Goal: Task Accomplishment & Management: Use online tool/utility

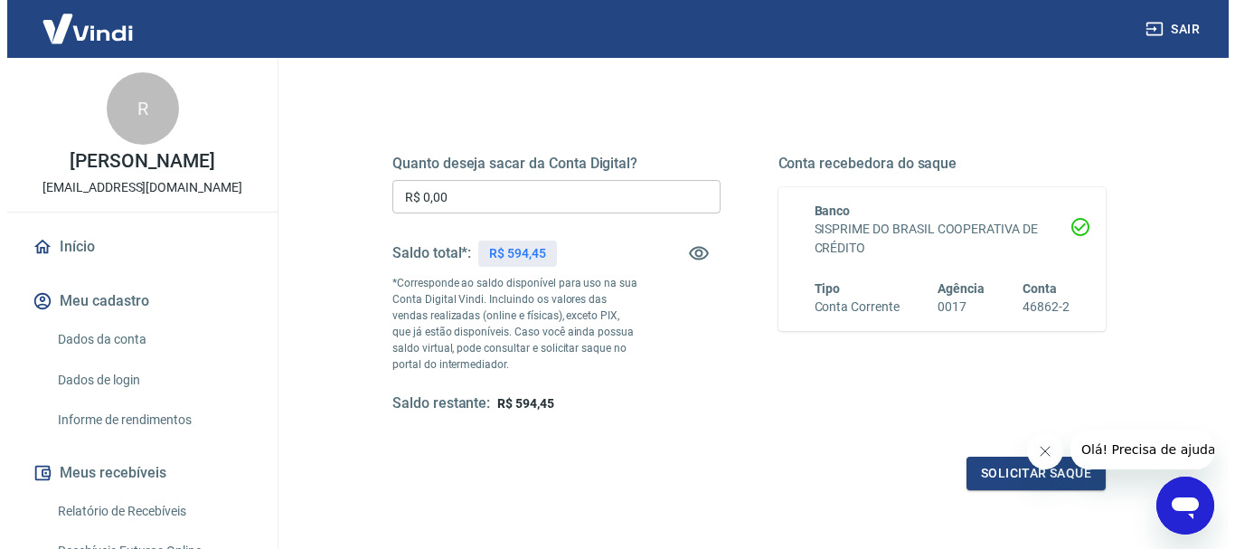
scroll to position [271, 0]
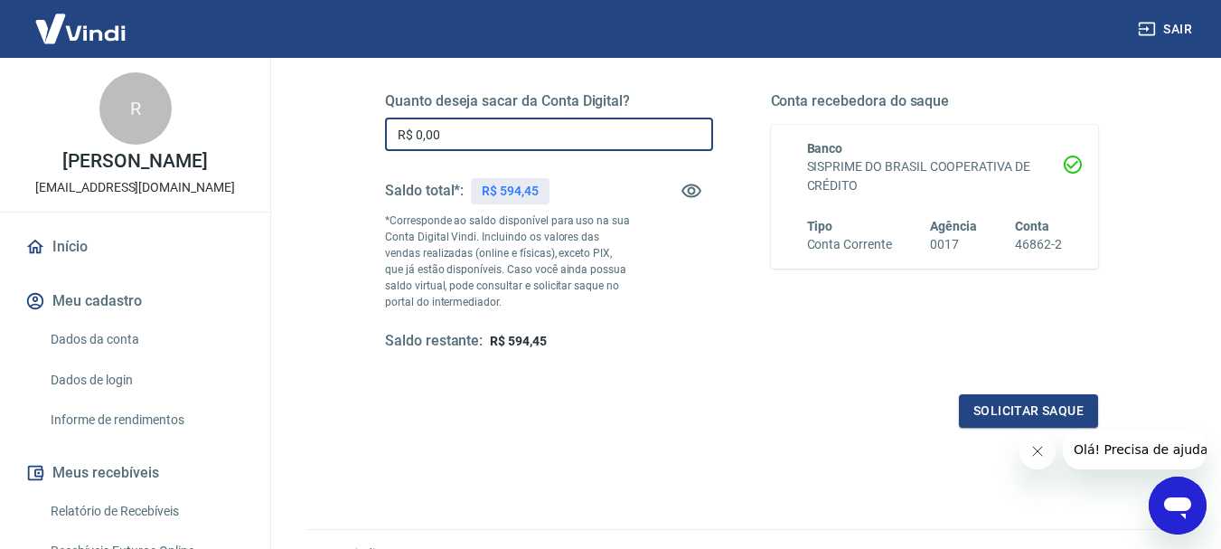
click at [470, 143] on input "R$ 0,00" at bounding box center [549, 134] width 328 height 33
type input "R$ 594,45"
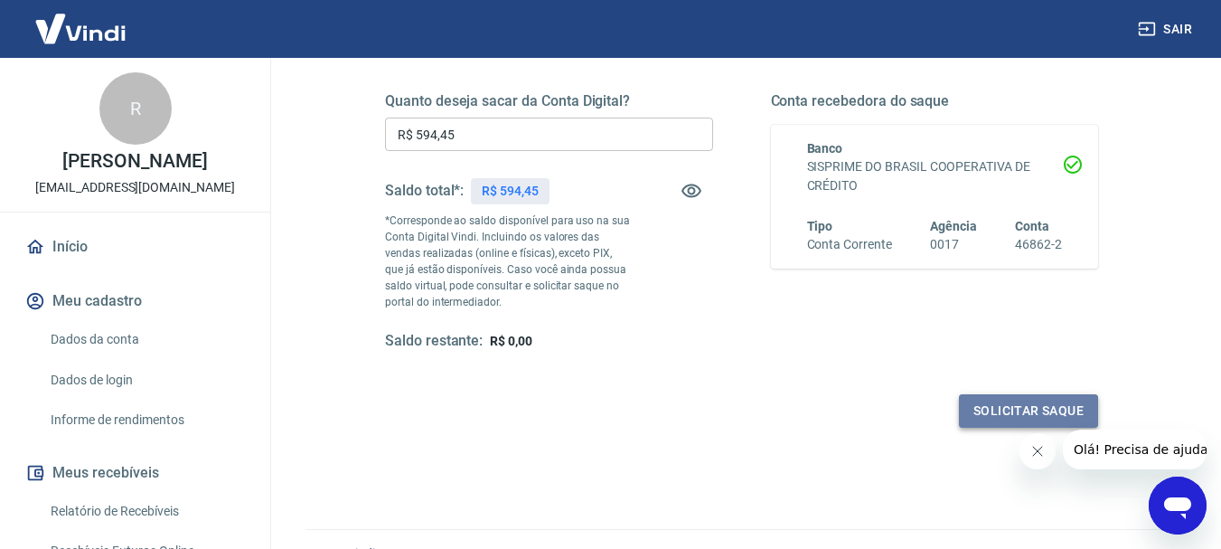
click at [1044, 396] on button "Solicitar saque" at bounding box center [1028, 410] width 139 height 33
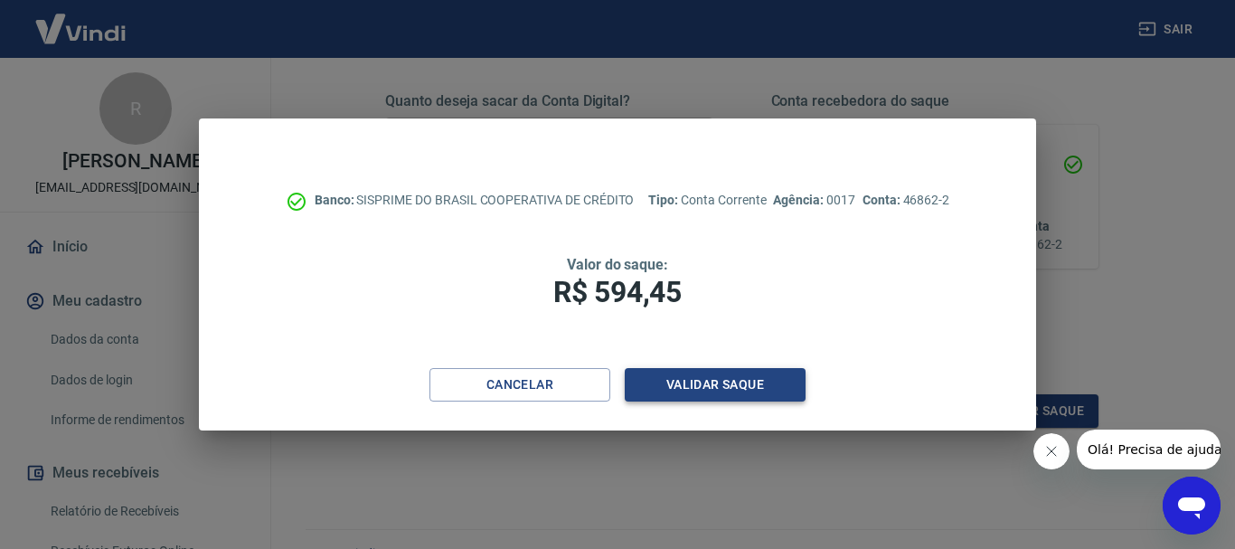
click at [715, 377] on button "Validar saque" at bounding box center [715, 384] width 181 height 33
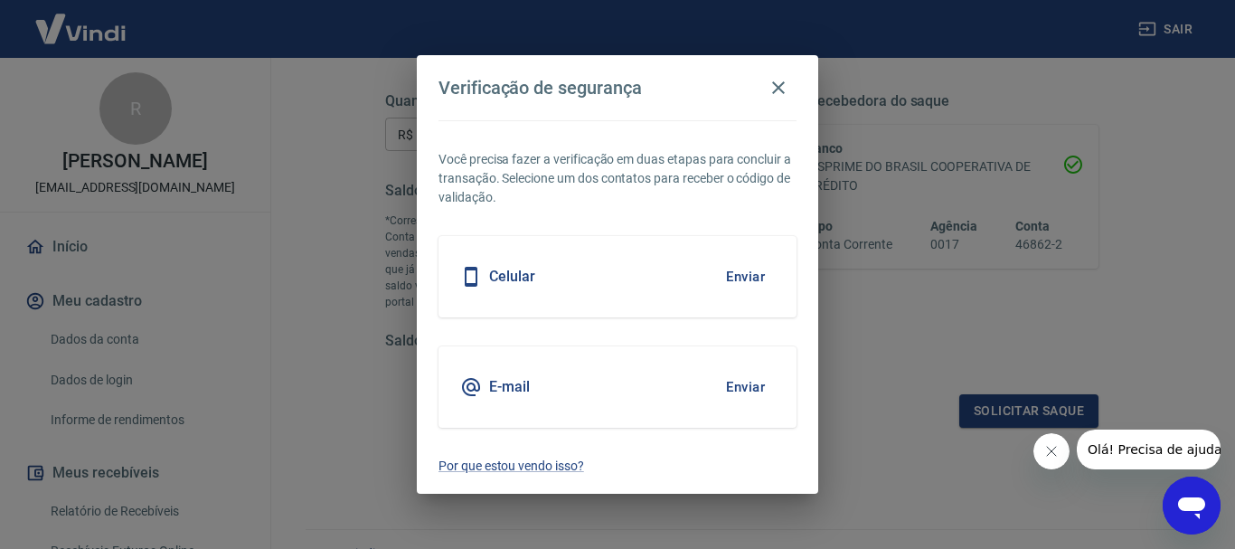
click at [745, 387] on button "Enviar" at bounding box center [745, 387] width 59 height 38
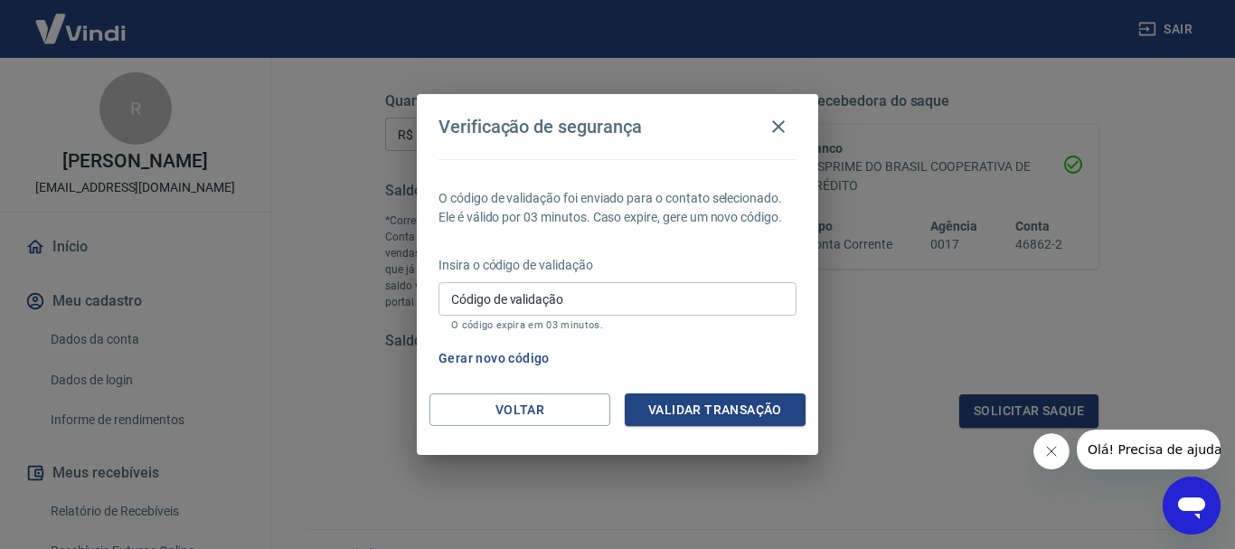
click at [498, 287] on div "Código de validação Código de validação O código expira em 03 minutos." at bounding box center [617, 306] width 358 height 49
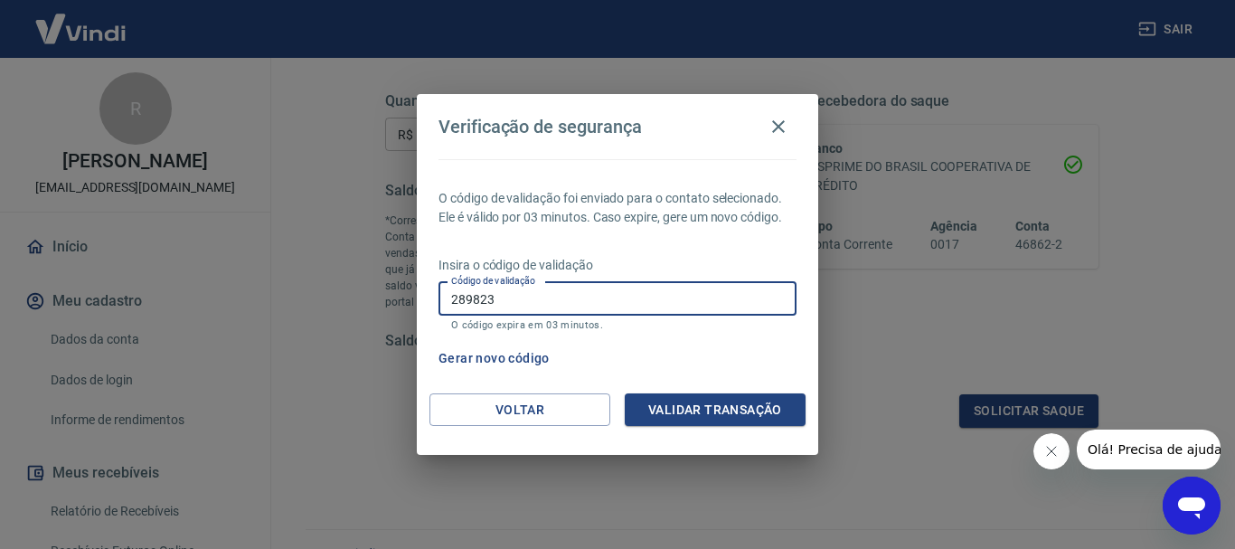
type input "289823"
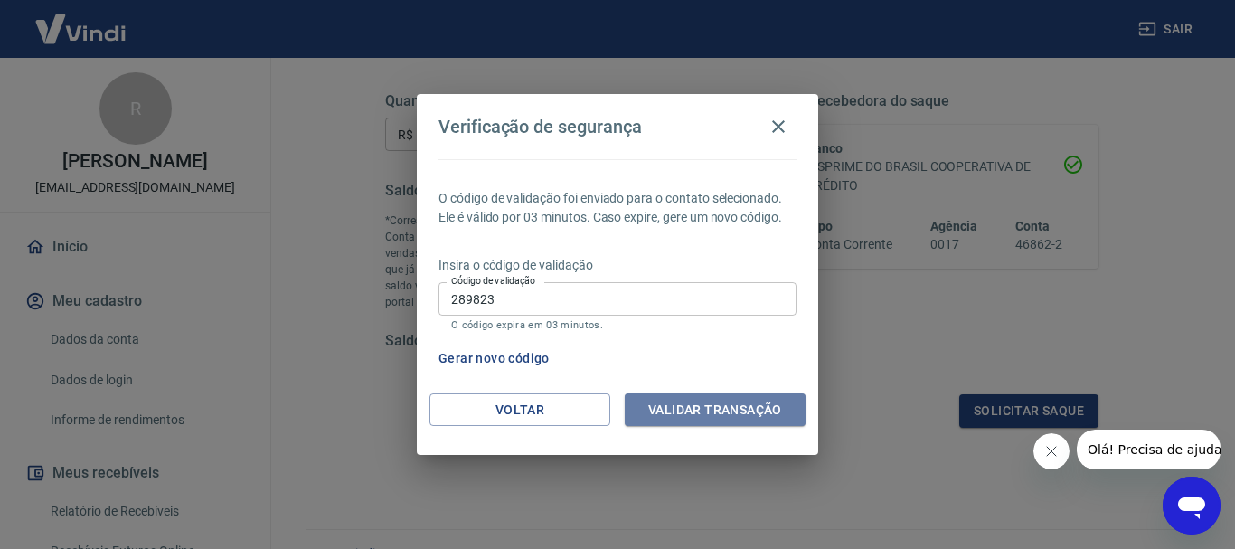
click at [692, 418] on button "Validar transação" at bounding box center [715, 409] width 181 height 33
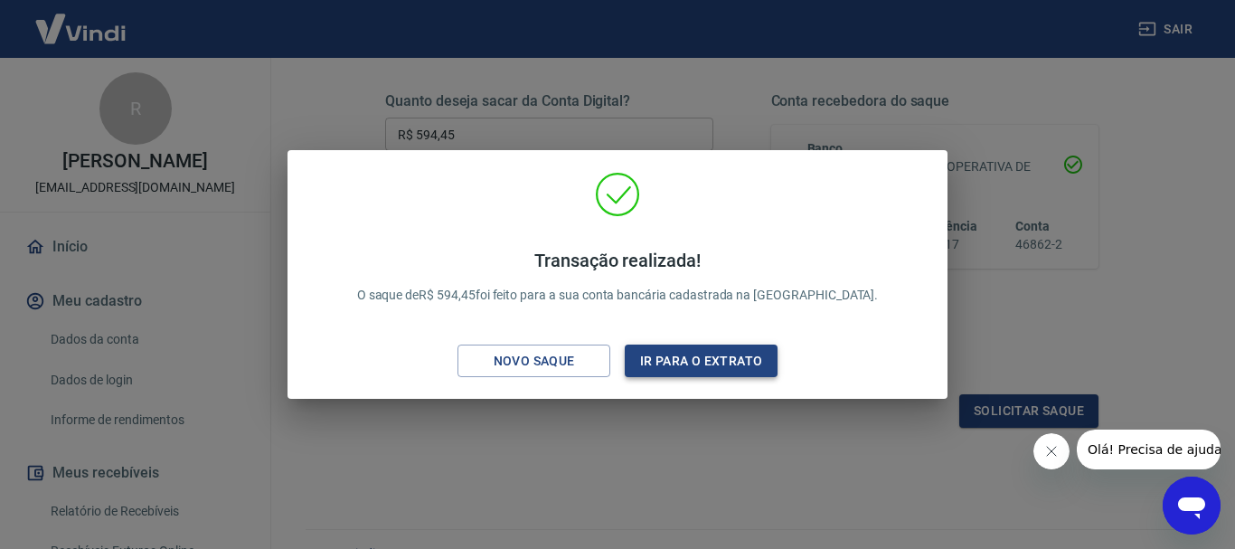
click at [682, 358] on button "Ir para o extrato" at bounding box center [701, 360] width 153 height 33
